Goal: Task Accomplishment & Management: Use online tool/utility

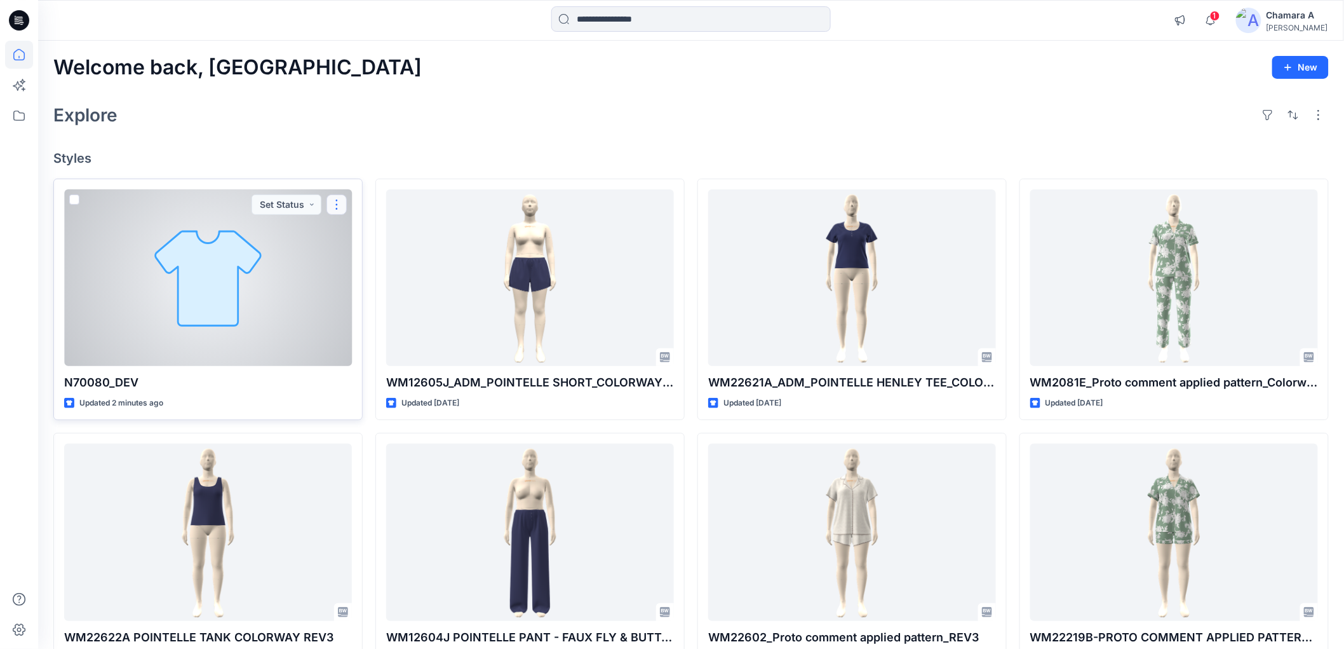
click at [343, 202] on button "button" at bounding box center [337, 204] width 20 height 20
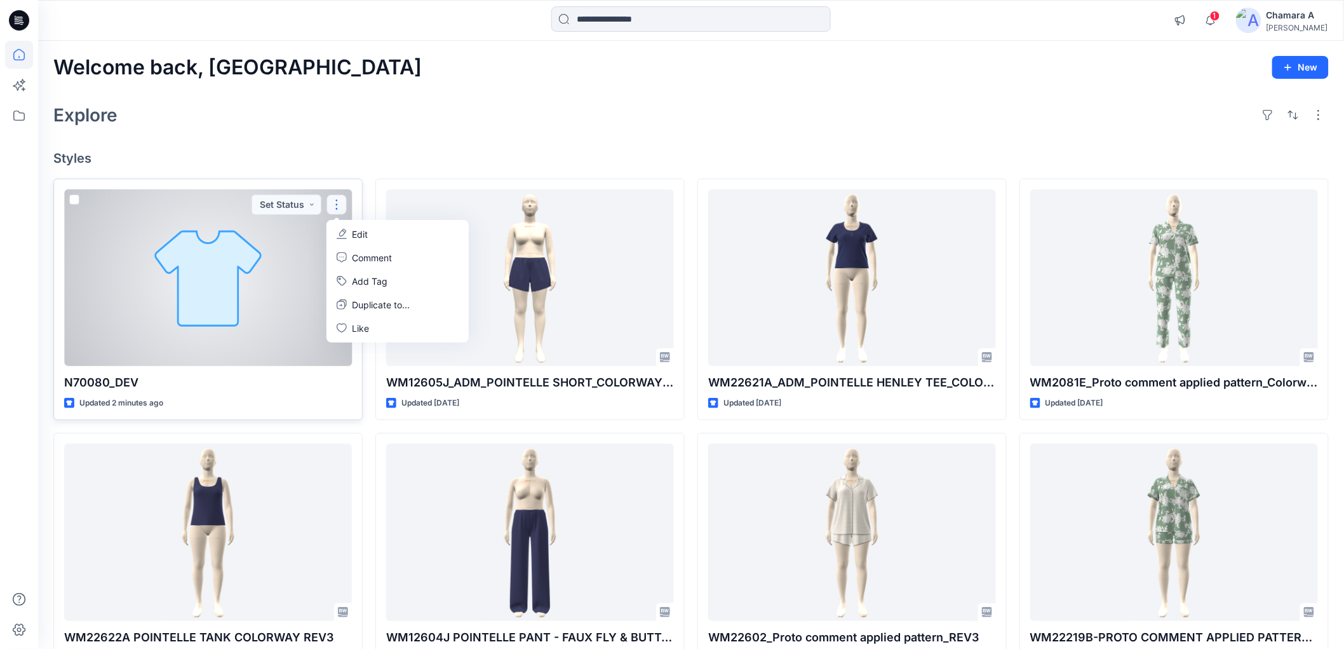
click at [356, 217] on div "N70080_DEV Updated 2 minutes ago Set Status Edit Comment Add Tag Duplicate to..…" at bounding box center [207, 300] width 309 height 242
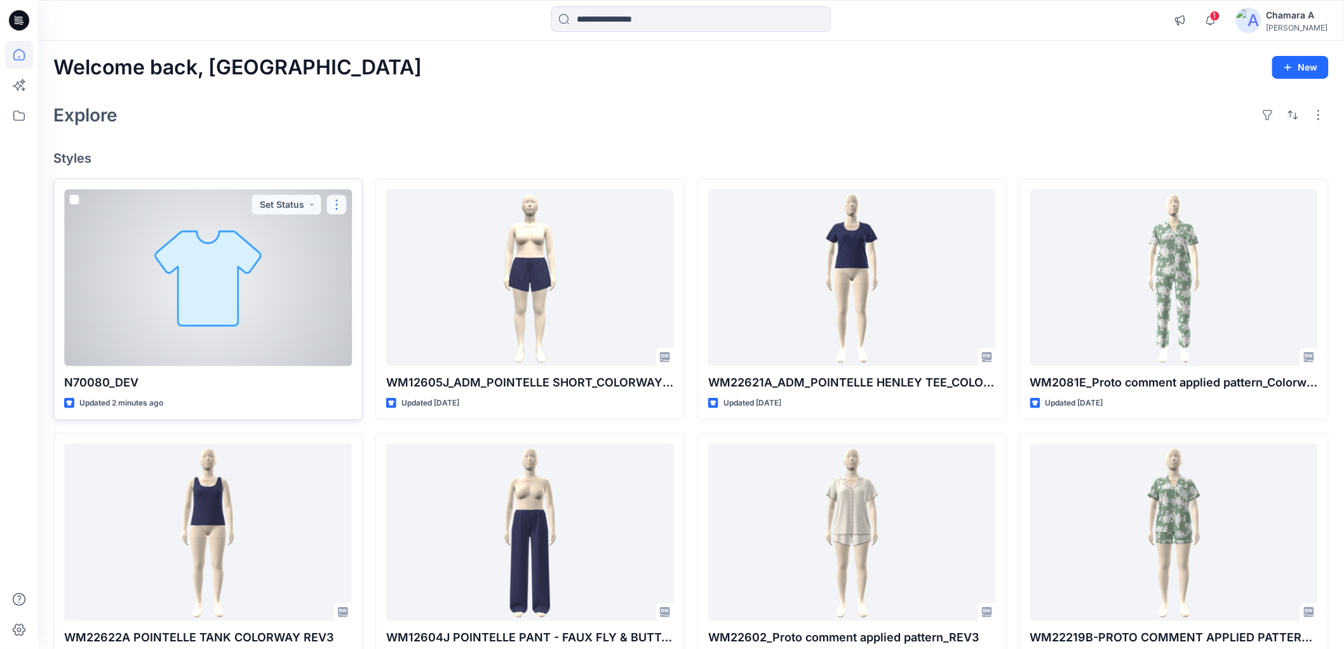
click at [342, 205] on button "button" at bounding box center [337, 204] width 20 height 20
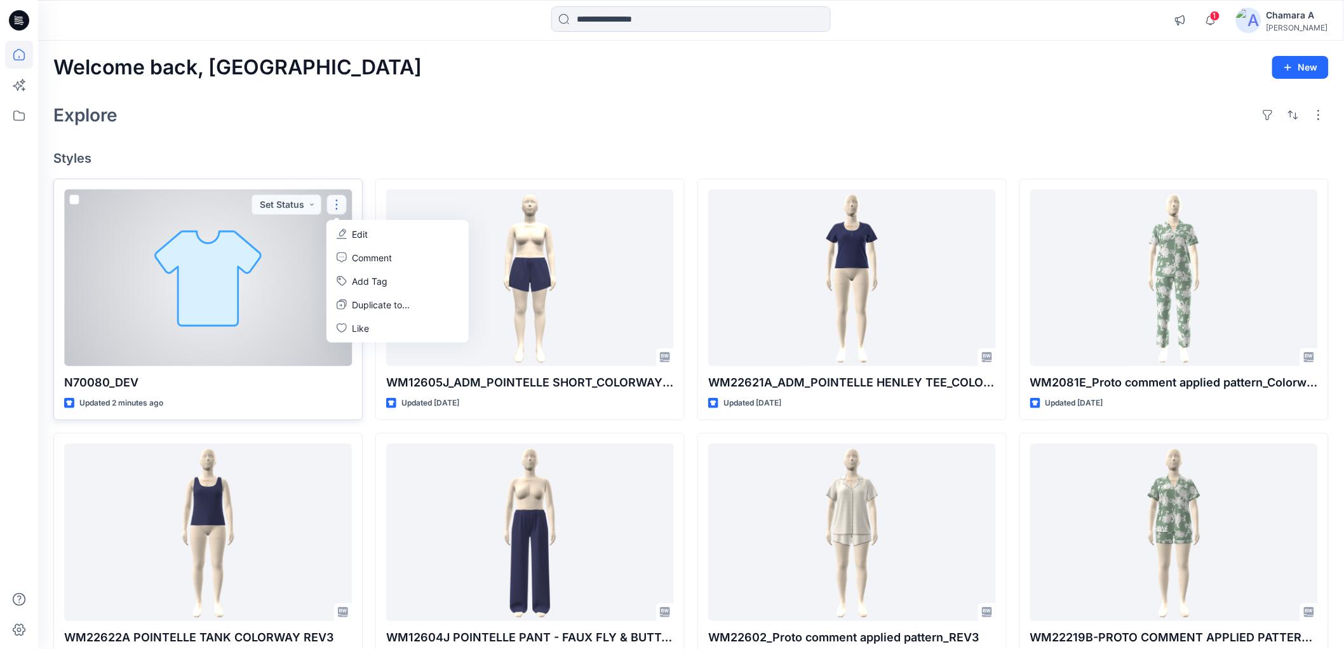
click at [350, 229] on button "Edit" at bounding box center [397, 234] width 137 height 24
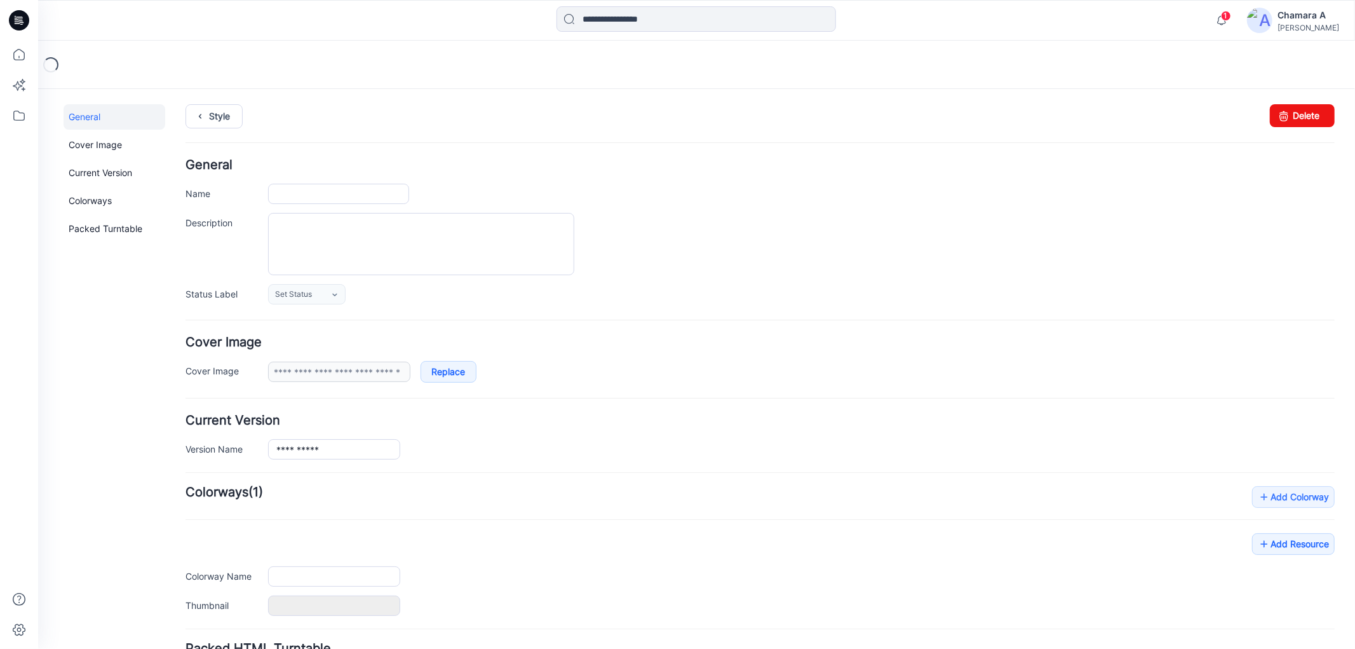
type input "**********"
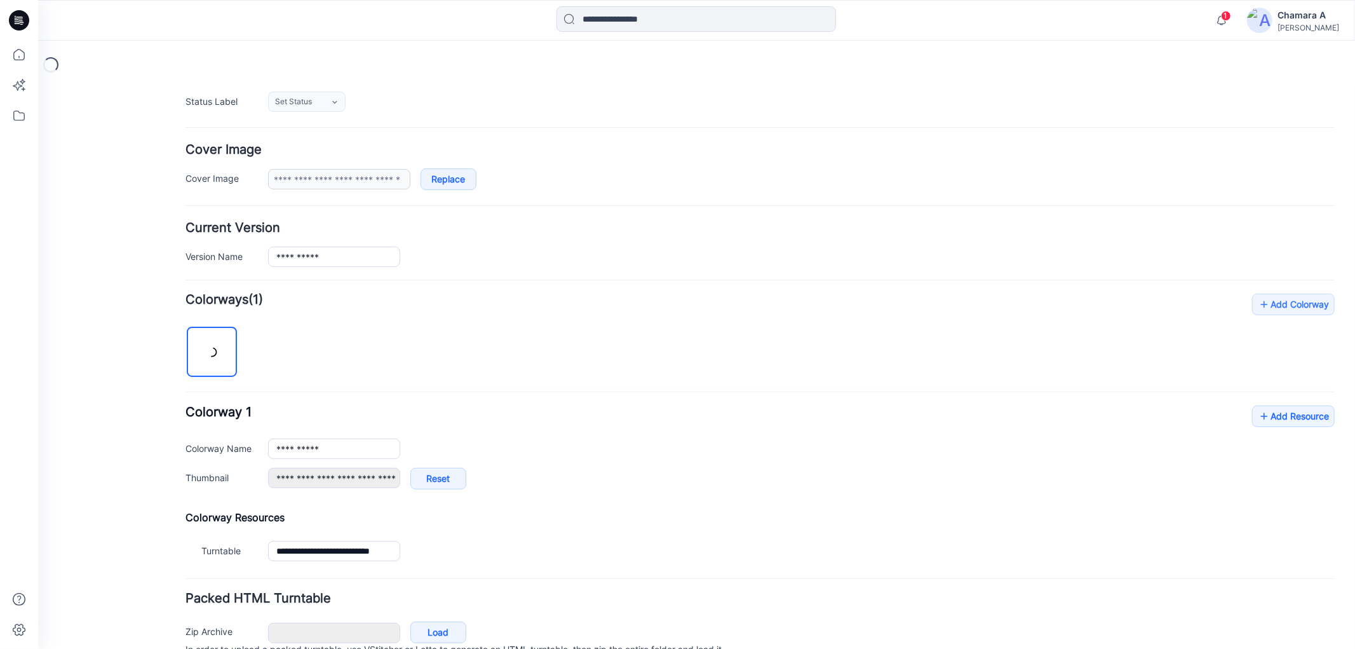
scroll to position [257, 0]
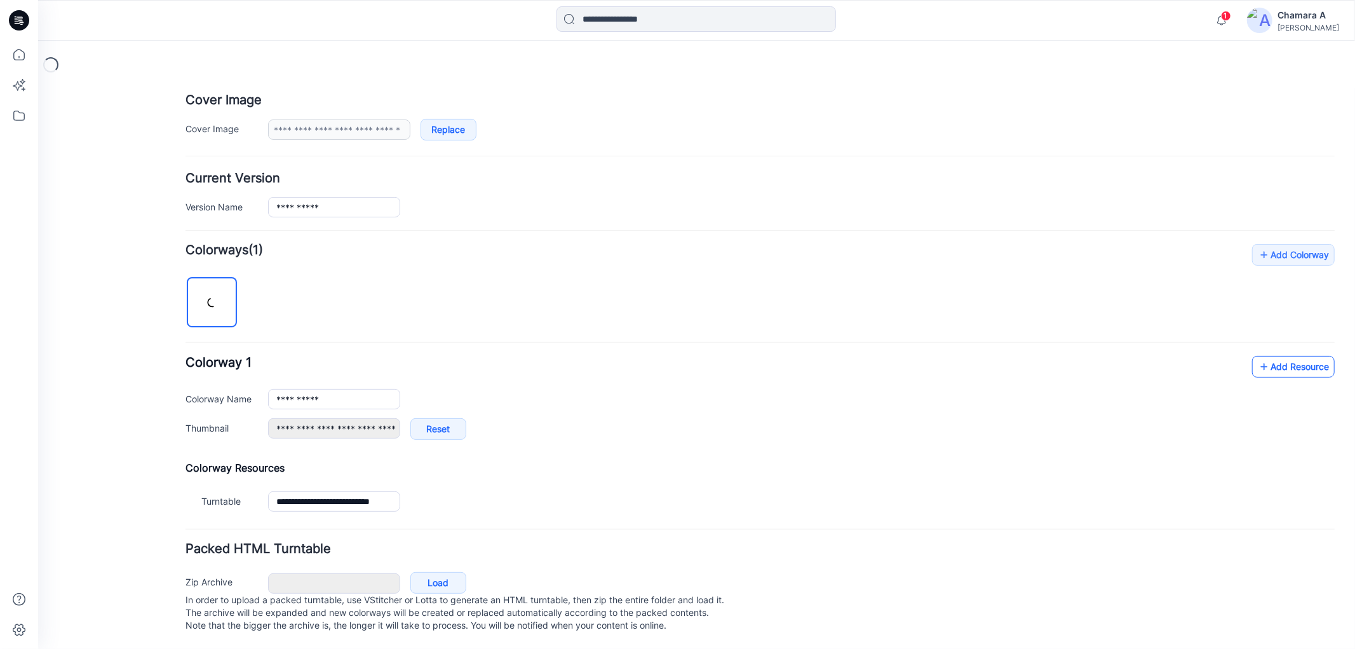
click at [1251, 358] on link "Add Resource" at bounding box center [1292, 366] width 83 height 22
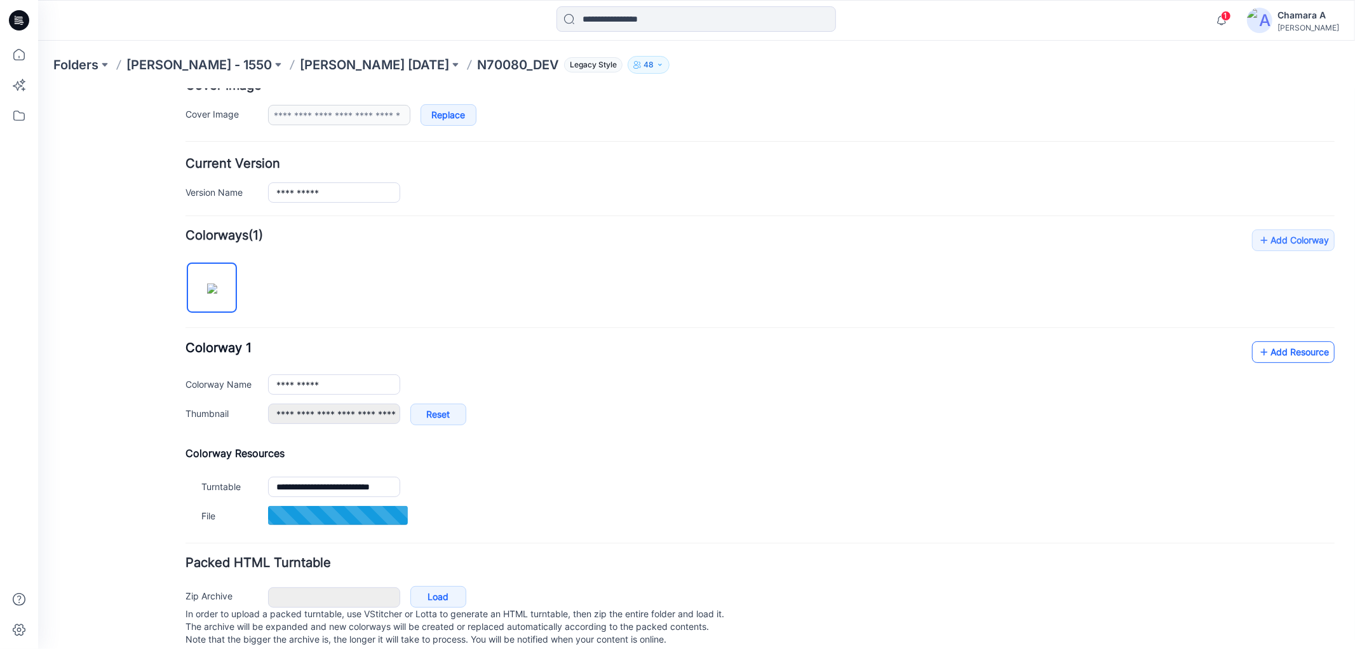
click at [1300, 361] on link "Add Resource" at bounding box center [1292, 351] width 83 height 22
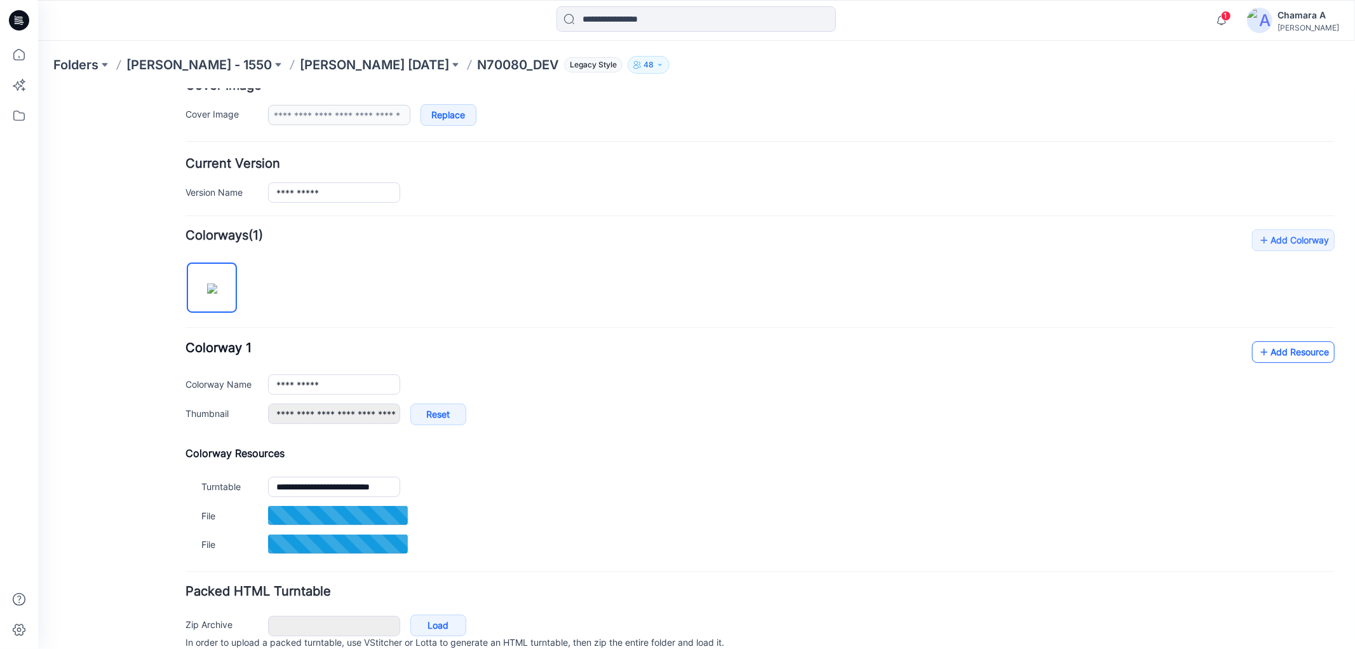
click at [1272, 358] on link "Add Resource" at bounding box center [1292, 351] width 83 height 22
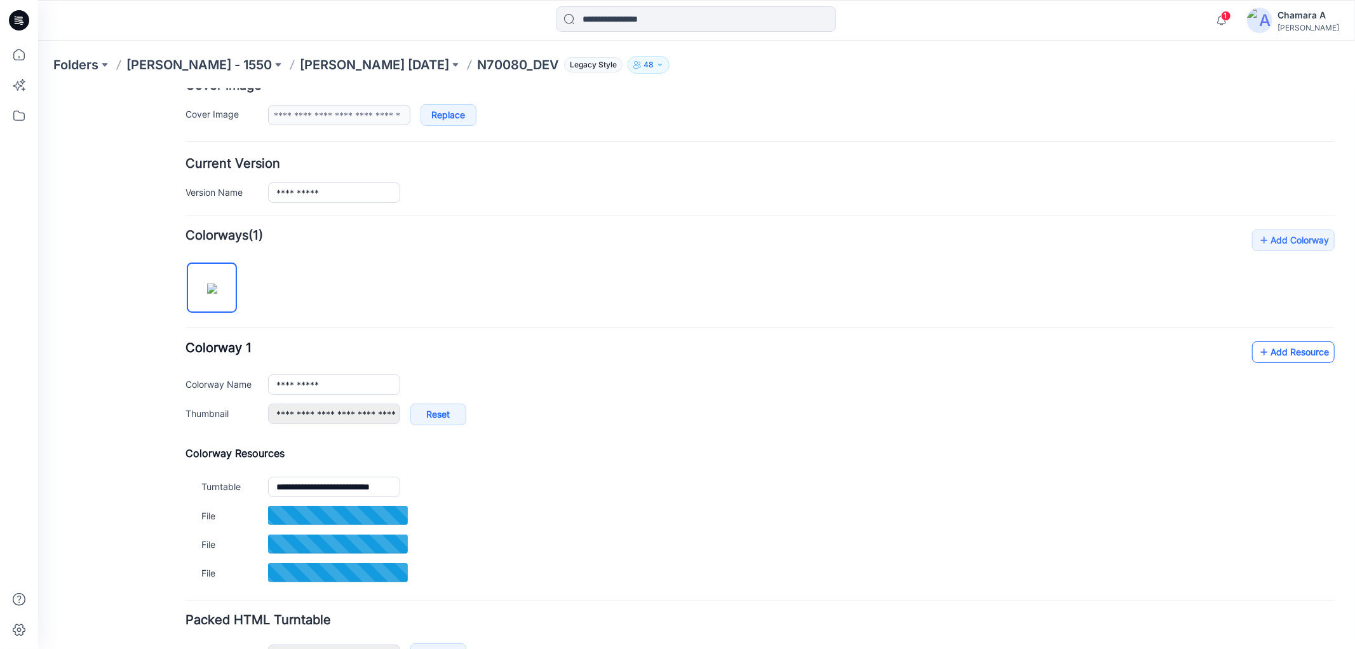
click at [1314, 347] on link "Add Resource" at bounding box center [1292, 351] width 83 height 22
click at [1300, 370] on div "**********" at bounding box center [759, 388] width 1149 height 97
click at [1300, 362] on link "Add Resource" at bounding box center [1292, 351] width 83 height 22
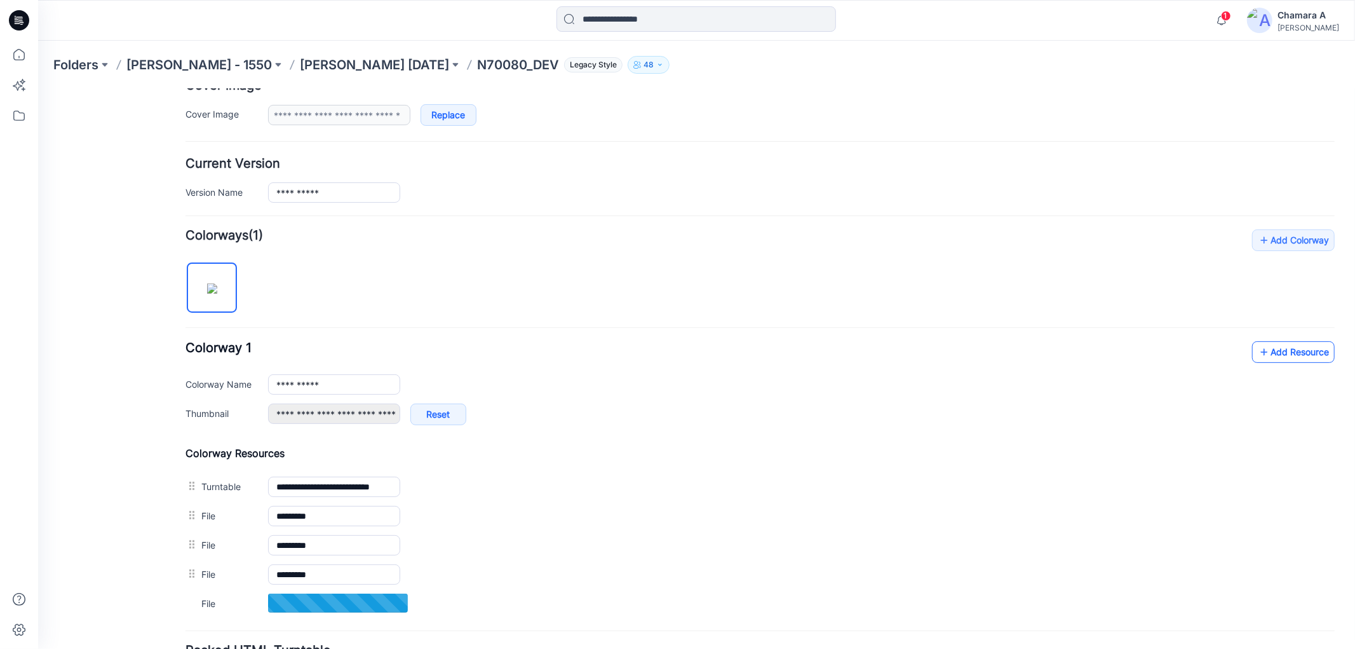
click at [1300, 347] on link "Add Resource" at bounding box center [1292, 351] width 83 height 22
click at [1275, 361] on link "Add Resource" at bounding box center [1292, 351] width 83 height 22
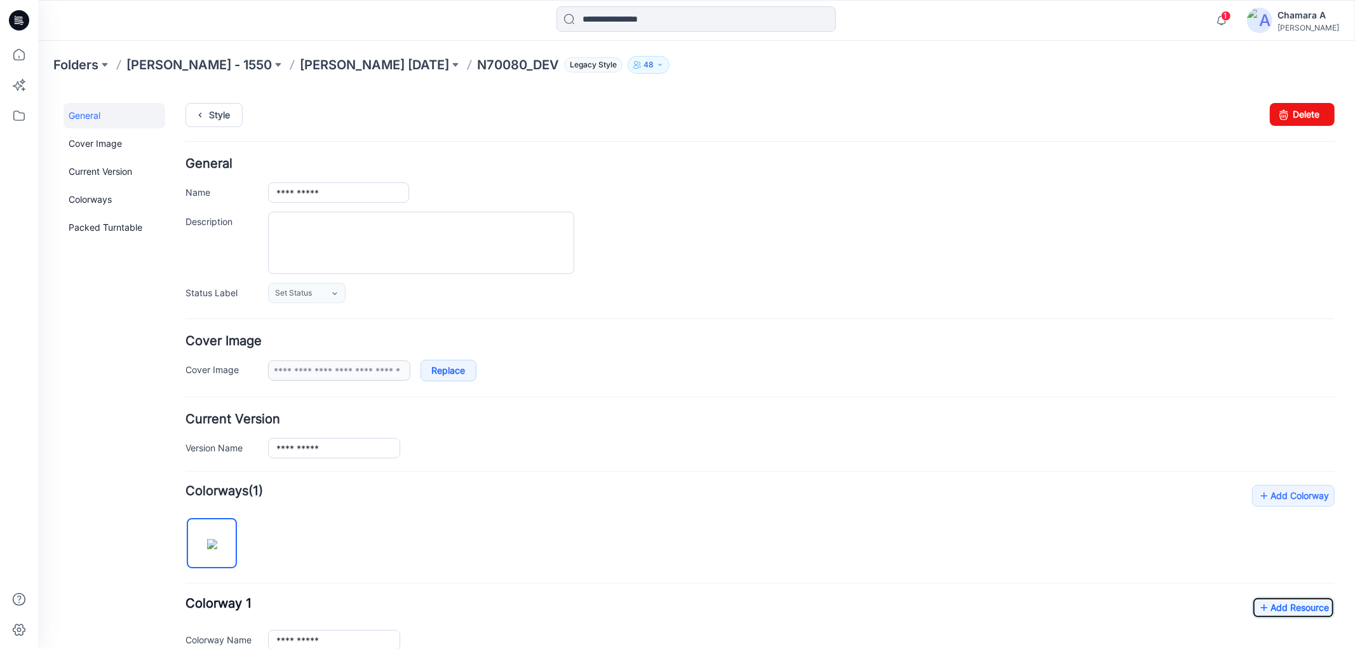
scroll to position [0, 0]
click at [178, 114] on div "**********" at bounding box center [688, 576] width 1302 height 977
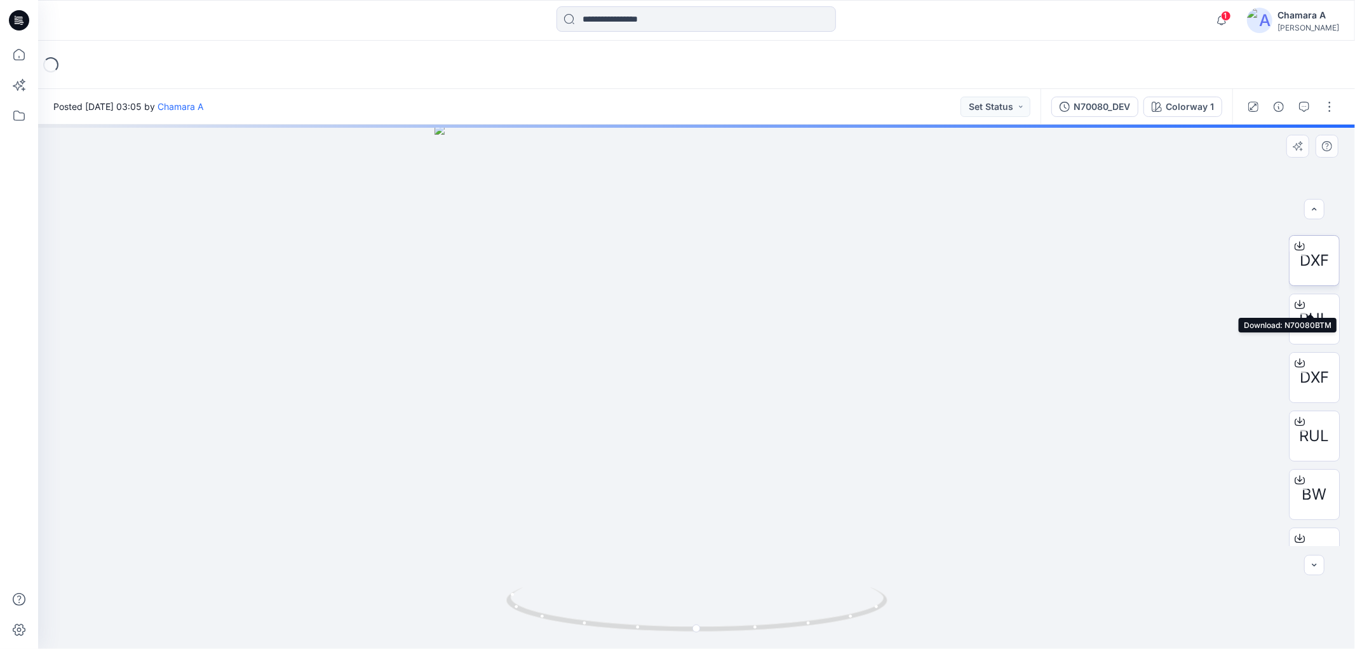
scroll to position [83, 0]
